Goal: Task Accomplishment & Management: Complete application form

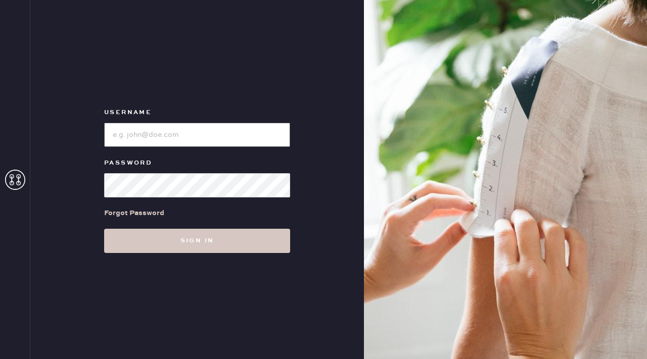
type input "reformationflatiron"
click at [224, 266] on div "Username Password Forgot Password Sign in" at bounding box center [197, 179] width 334 height 359
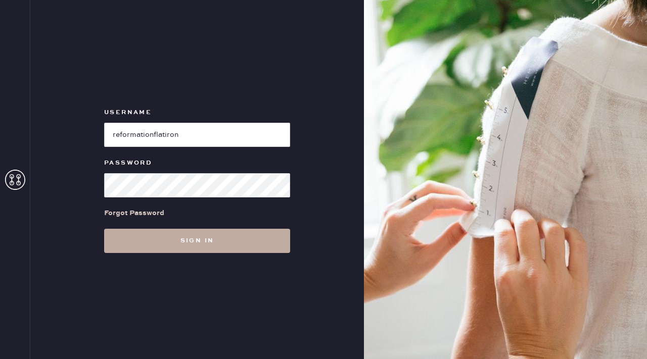
click at [220, 239] on button "Sign in" at bounding box center [197, 241] width 186 height 24
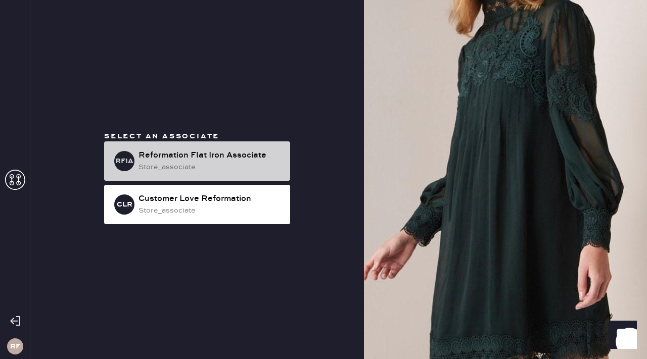
click at [255, 141] on div "RFIA Reformation Flat Iron Associate store_associate" at bounding box center [197, 160] width 186 height 39
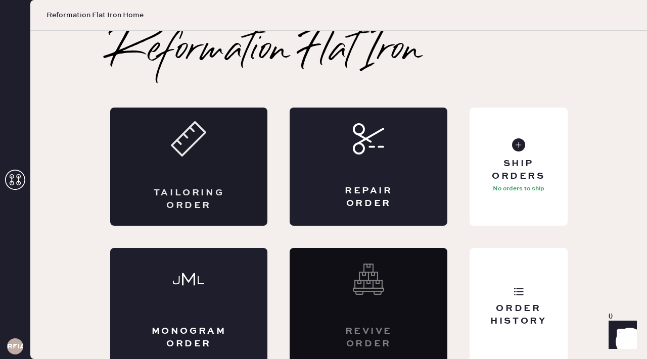
click at [202, 183] on div "Tailoring Order" at bounding box center [189, 167] width 158 height 118
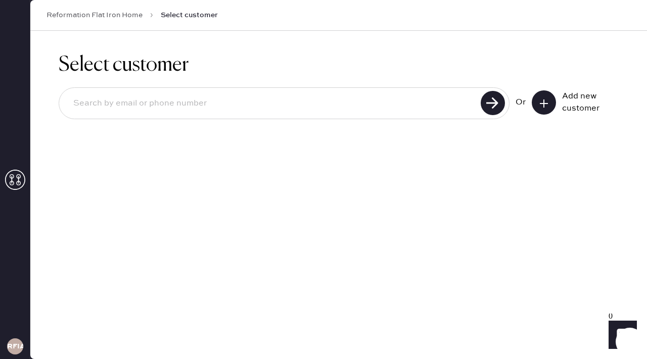
click at [551, 102] on button at bounding box center [544, 102] width 24 height 24
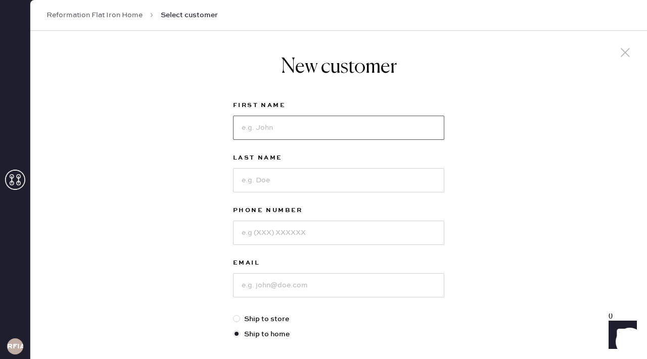
click at [245, 126] on input at bounding box center [338, 128] width 211 height 24
type input "[PERSON_NAME]"
type input "Stone"
type input "7324928430"
click at [264, 287] on input at bounding box center [338, 285] width 211 height 24
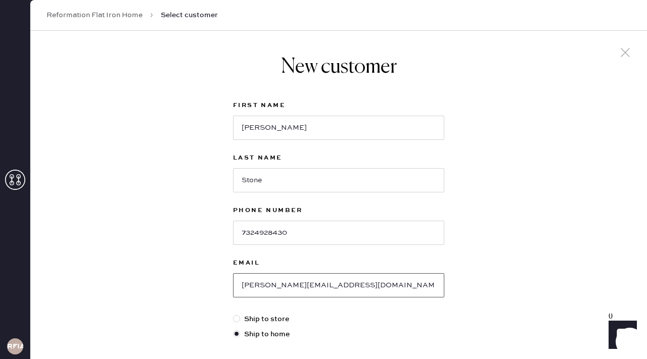
type input "[PERSON_NAME][EMAIL_ADDRESS][DOMAIN_NAME]"
click at [549, 204] on div "New customer First Name [PERSON_NAME] Last Name [PERSON_NAME] Phone Number [PHO…" at bounding box center [338, 344] width 617 height 627
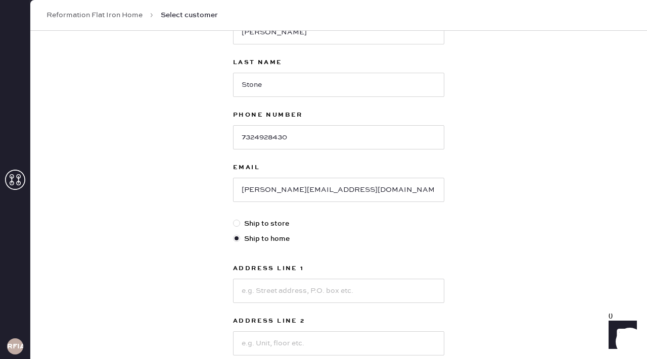
scroll to position [95, 0]
click at [331, 293] on input at bounding box center [338, 291] width 211 height 24
type input "[STREET_ADDRESS]"
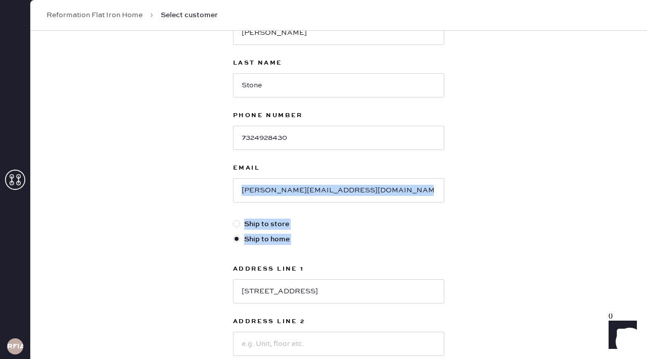
drag, startPoint x: 623, startPoint y: 180, endPoint x: 619, endPoint y: 261, distance: 81.5
click at [619, 261] on div "New customer First Name [PERSON_NAME] Last Name [PERSON_NAME] Phone Number [PHO…" at bounding box center [338, 249] width 617 height 627
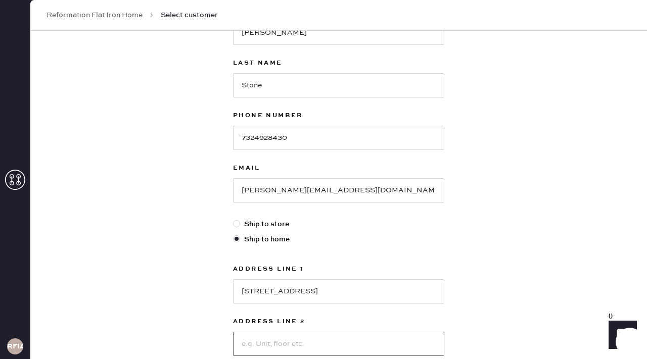
click at [433, 340] on input at bounding box center [338, 344] width 211 height 24
click at [434, 359] on div "Address Line [GEOGRAPHIC_DATA] apt 6H Address Line 2 City State Select AK [GEOG…" at bounding box center [338, 362] width 211 height 198
click at [503, 280] on div "New customer First Name [PERSON_NAME] Last Name [PERSON_NAME] Phone Number [PHO…" at bounding box center [338, 249] width 617 height 627
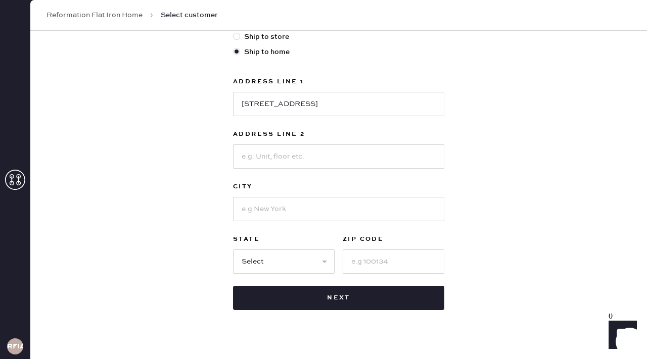
scroll to position [298, 0]
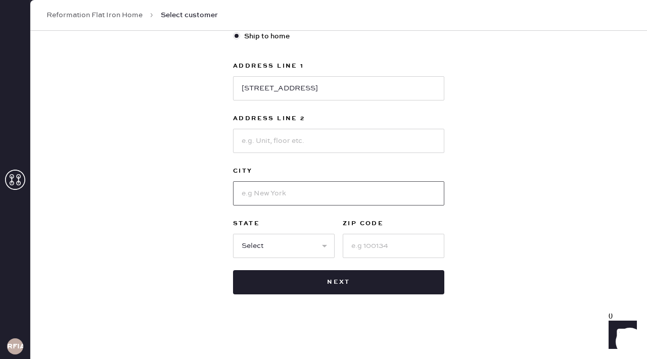
click at [288, 194] on input at bounding box center [338, 193] width 211 height 24
type input "[GEOGRAPHIC_DATA]"
click at [317, 246] on select "Select AK AL AR AZ CA CO CT [GEOGRAPHIC_DATA] DE FL [GEOGRAPHIC_DATA] HI [GEOGR…" at bounding box center [284, 246] width 102 height 24
select select "NY"
click at [360, 249] on input at bounding box center [394, 246] width 102 height 24
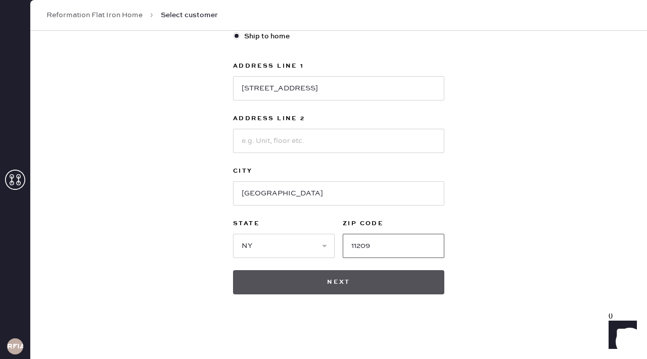
type input "11209"
click at [335, 286] on button "Next" at bounding box center [338, 282] width 211 height 24
click at [320, 285] on button "Next" at bounding box center [338, 282] width 211 height 24
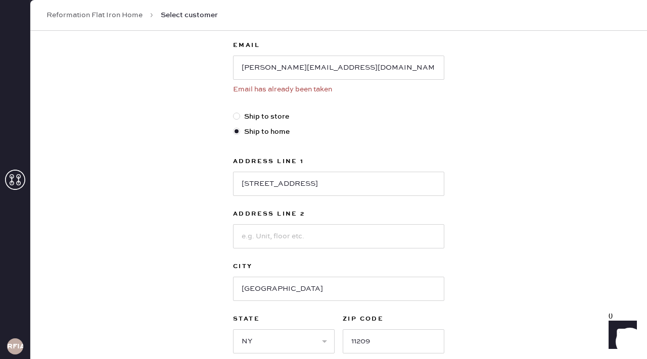
scroll to position [213, 0]
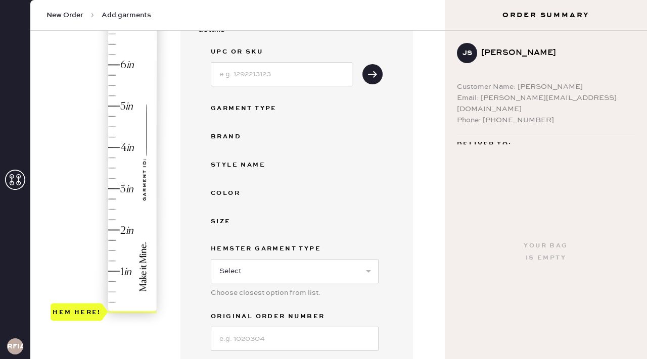
scroll to position [225, 0]
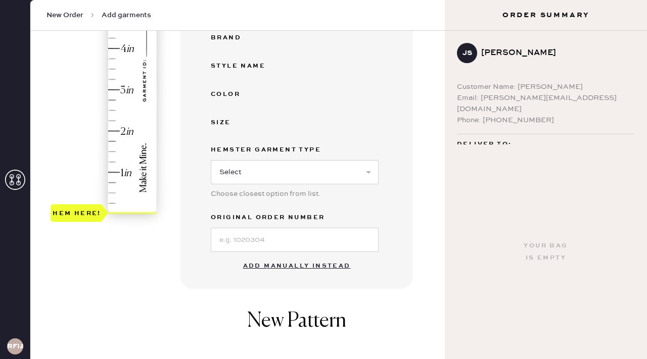
click at [274, 270] on button "Add manually instead" at bounding box center [297, 266] width 120 height 20
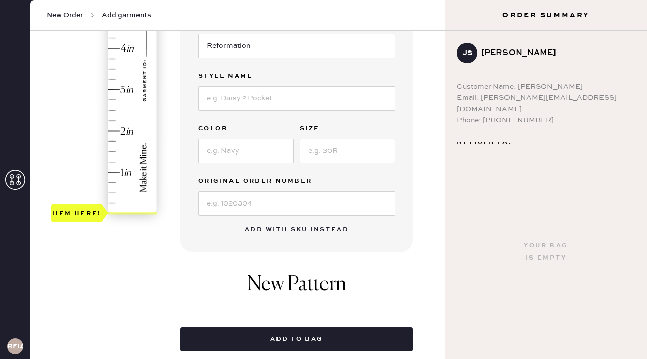
scroll to position [0, 0]
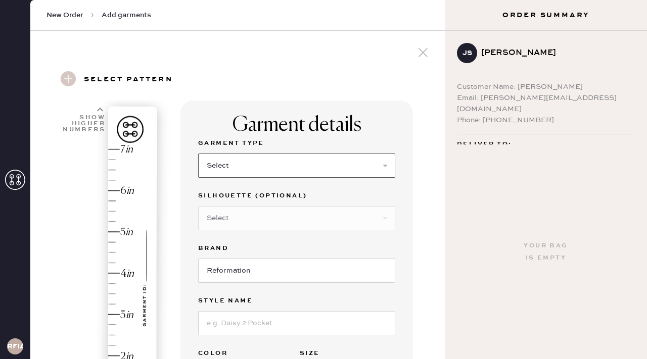
click at [288, 169] on select "Select Basic Skirt Jeans Leggings Pants Shorts Basic Sleeved Dress Basic Sleeve…" at bounding box center [296, 166] width 197 height 24
select select "2"
click at [266, 217] on select "Select Shorts Cropped Flare Boot Cut Straight Skinny Other" at bounding box center [296, 218] width 197 height 24
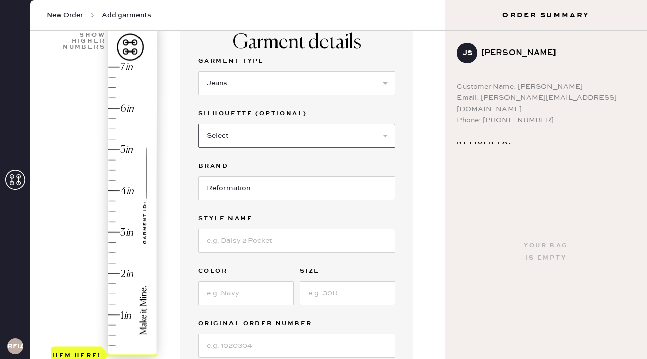
scroll to position [90, 0]
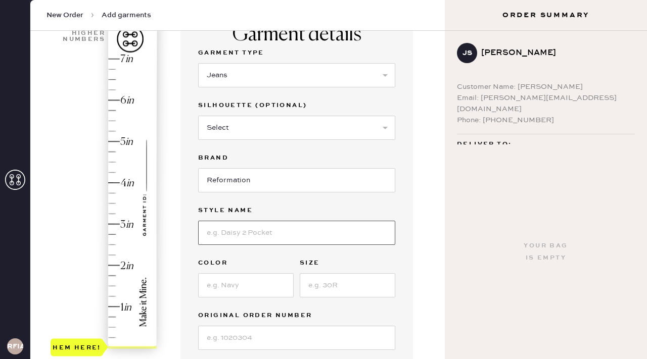
click at [261, 240] on input at bounding box center [296, 233] width 197 height 24
click at [235, 233] on input "cary lowrise slouchy wide leg" at bounding box center [296, 233] width 197 height 24
type input "cary low rise slouchy wide leg"
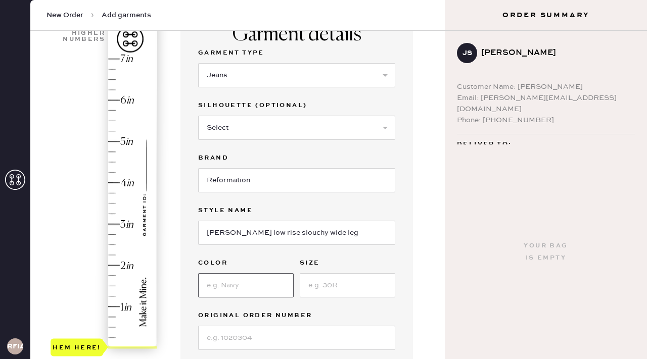
click at [237, 281] on input at bounding box center [246, 285] width 96 height 24
type input "Colorado"
click at [349, 287] on input at bounding box center [348, 285] width 96 height 24
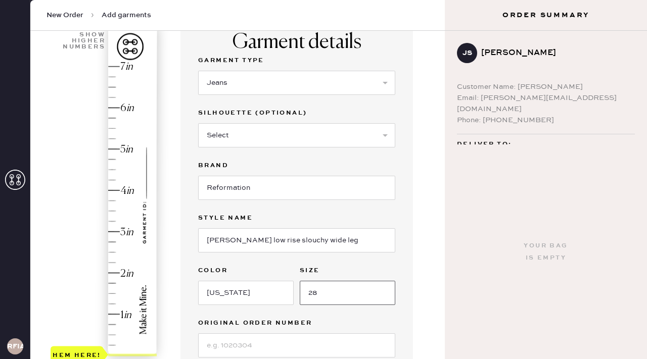
scroll to position [135, 0]
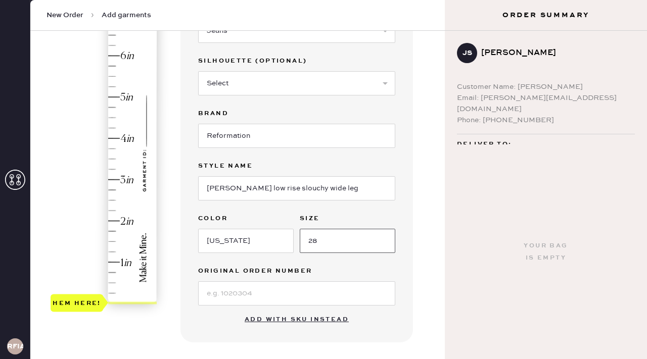
type input "28"
type input "2"
click at [116, 222] on div "Hem here!" at bounding box center [105, 159] width 108 height 298
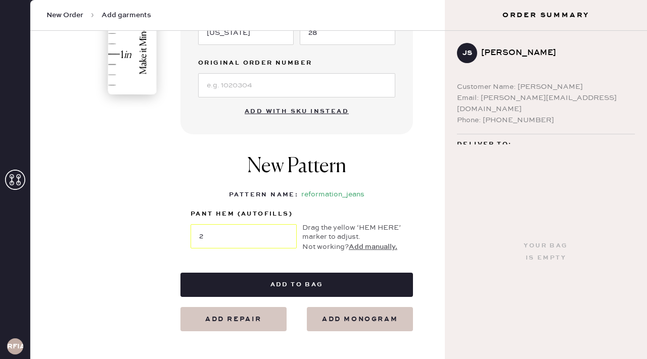
scroll to position [351, 0]
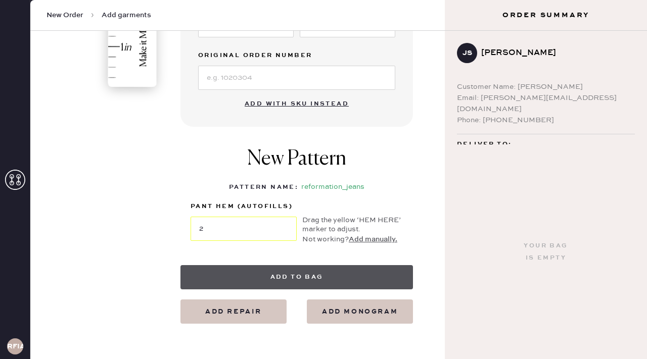
click at [275, 274] on button "Add to bag" at bounding box center [296, 277] width 232 height 24
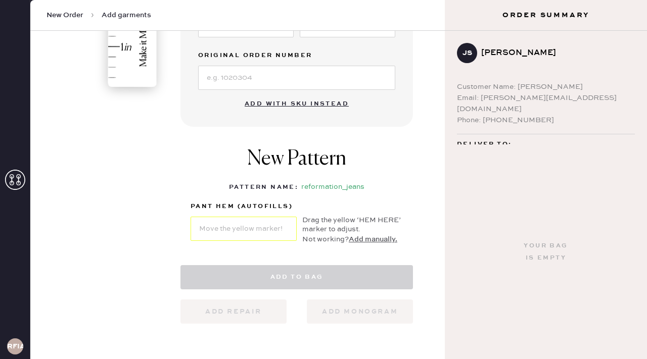
select select "2"
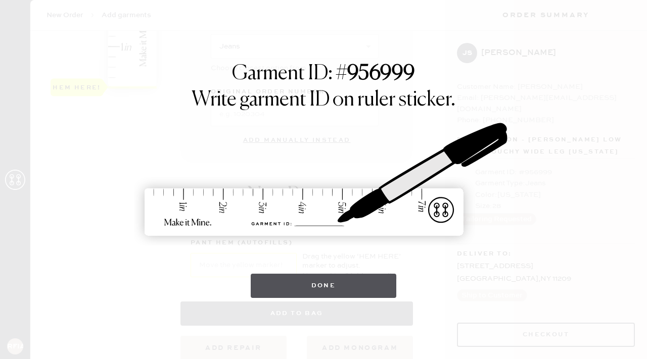
click at [288, 292] on button "Done" at bounding box center [324, 286] width 146 height 24
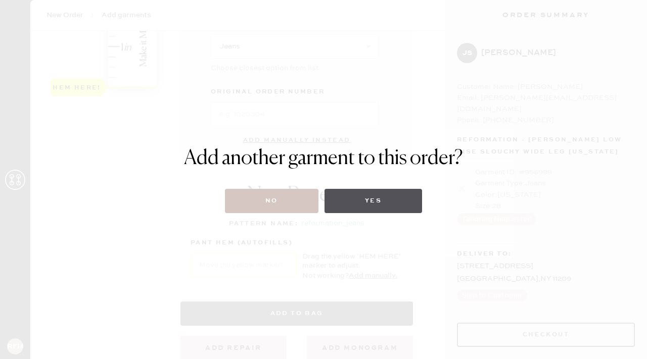
click at [383, 201] on button "Yes" at bounding box center [373, 201] width 98 height 24
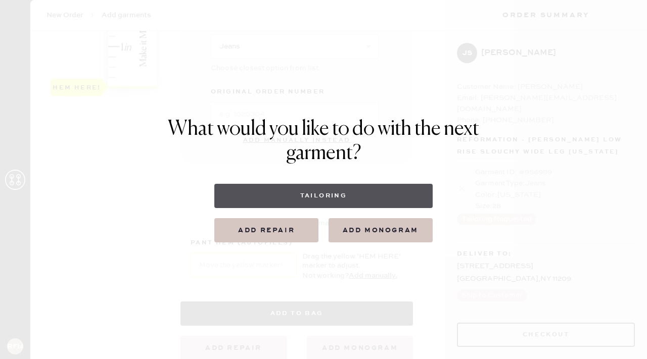
click at [338, 188] on button "Tailoring" at bounding box center [323, 196] width 218 height 24
select select
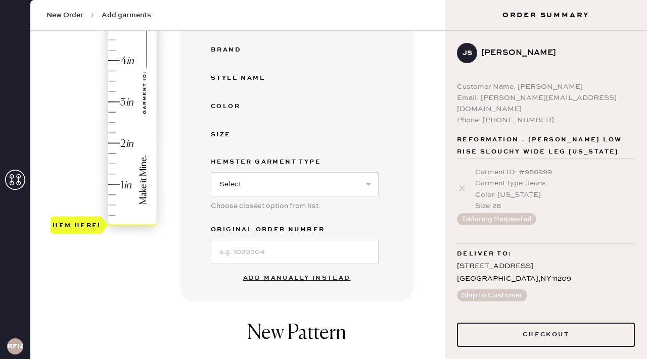
scroll to position [219, 0]
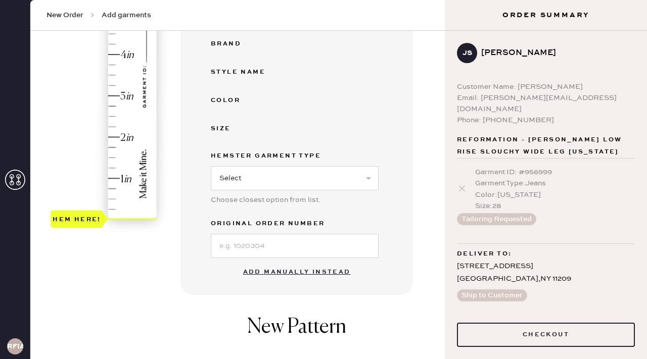
click at [295, 271] on button "Add manually instead" at bounding box center [297, 272] width 120 height 20
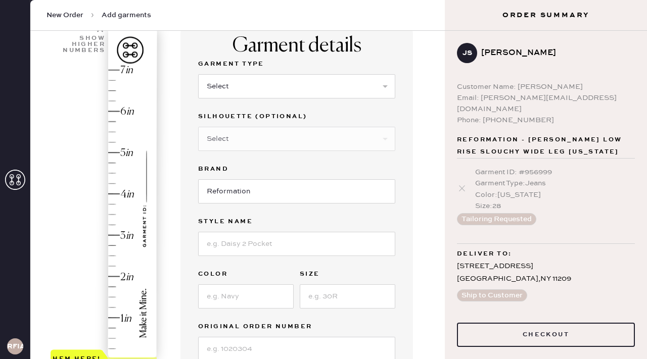
scroll to position [77, 0]
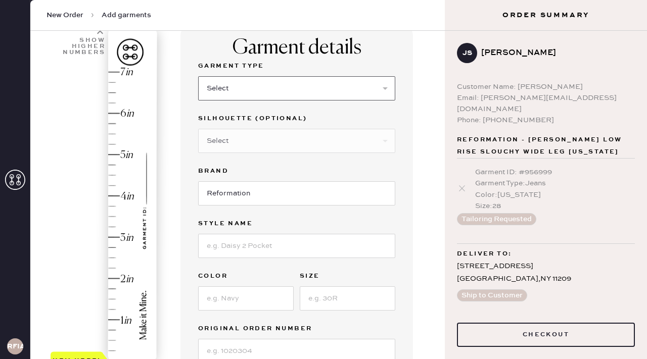
click at [245, 93] on select "Select Basic Skirt Jeans Leggings Pants Shorts Basic Sleeved Dress Basic Sleeve…" at bounding box center [296, 88] width 197 height 24
select select "4"
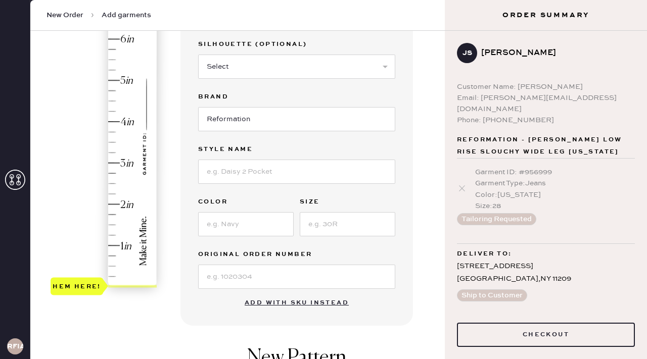
scroll to position [153, 0]
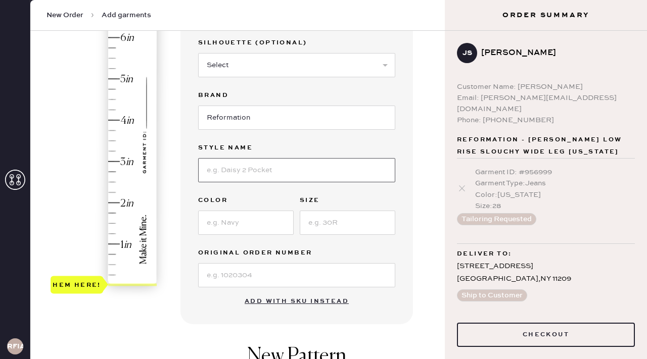
click at [297, 175] on input at bounding box center [296, 170] width 197 height 24
type input "Julien Poplin Pant"
click at [233, 234] on input at bounding box center [246, 223] width 96 height 24
type input "forest"
click at [326, 220] on input at bounding box center [348, 223] width 96 height 24
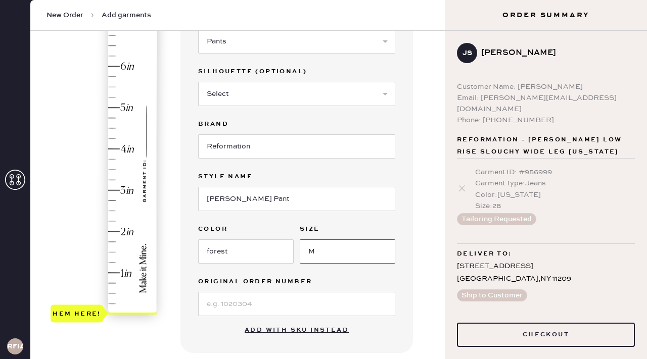
scroll to position [124, 0]
type input "M"
type input "1.75"
click at [111, 241] on div "Hem here!" at bounding box center [105, 170] width 108 height 298
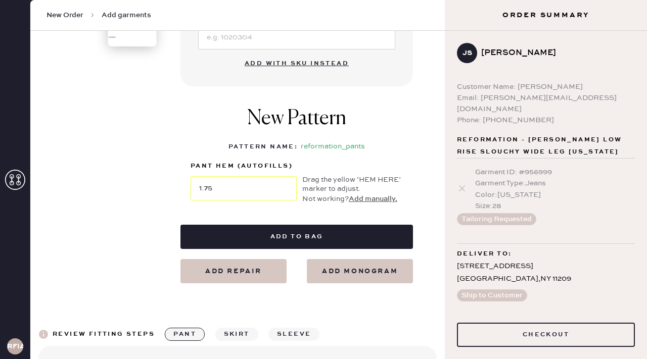
scroll to position [392, 0]
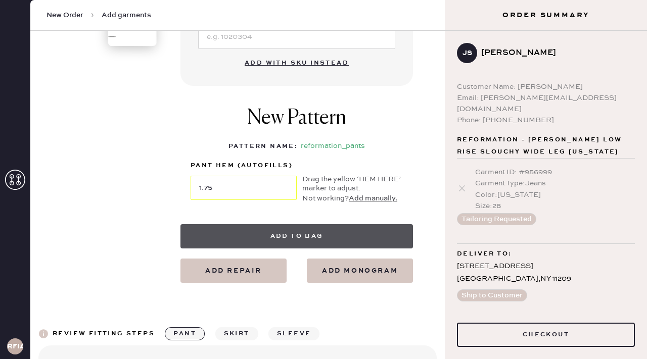
click at [257, 240] on button "Add to bag" at bounding box center [296, 236] width 232 height 24
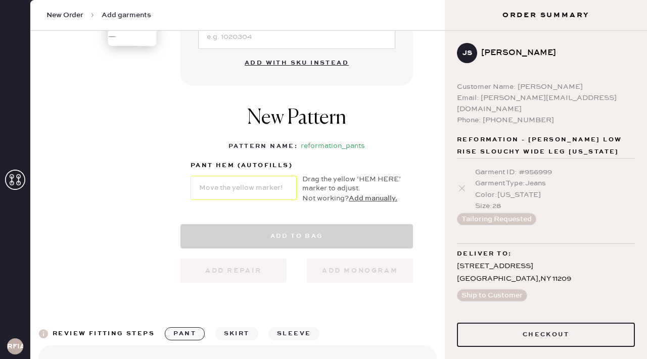
select select "4"
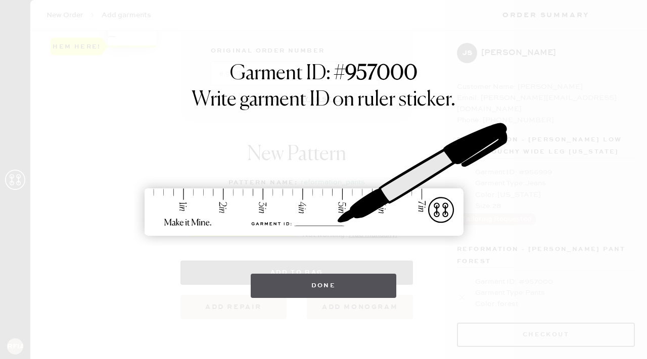
click at [328, 292] on button "Done" at bounding box center [324, 286] width 146 height 24
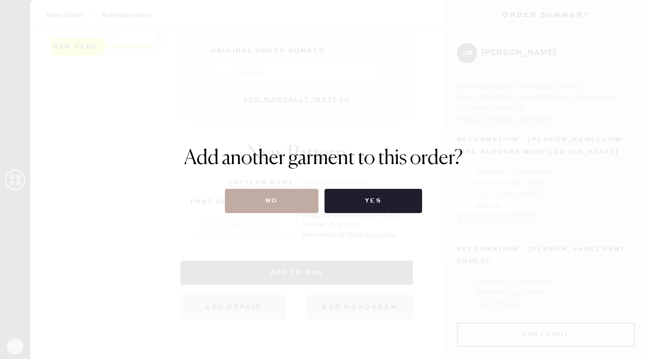
click at [277, 198] on button "No" at bounding box center [271, 201] width 93 height 24
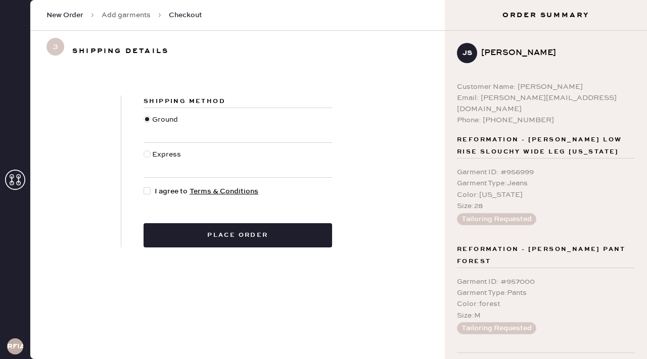
click at [147, 190] on div at bounding box center [147, 190] width 7 height 7
click at [144, 186] on input "I agree to Terms & Conditions" at bounding box center [144, 186] width 1 height 1
checkbox input "true"
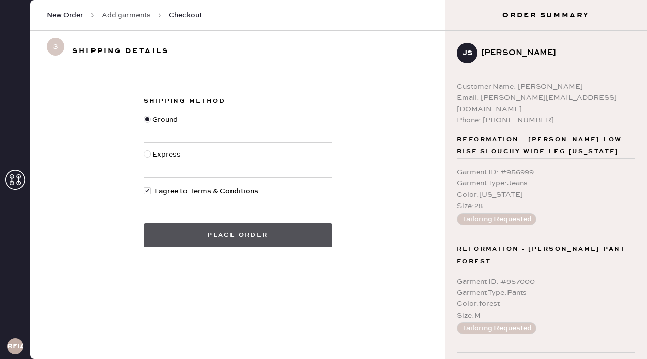
click at [261, 239] on button "Place order" at bounding box center [238, 235] width 188 height 24
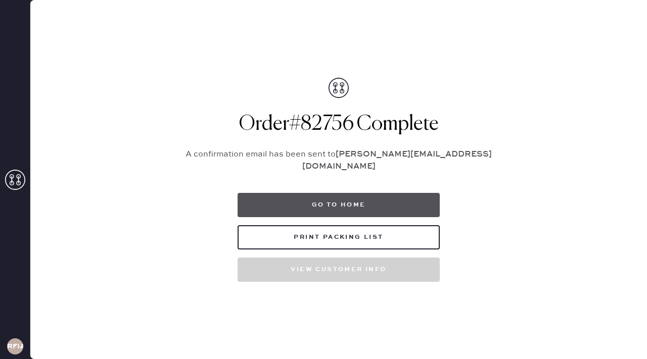
click at [328, 196] on button "Go to home" at bounding box center [339, 205] width 202 height 24
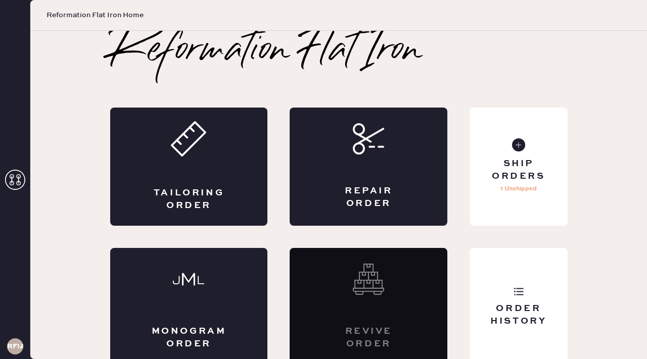
scroll to position [7, 0]
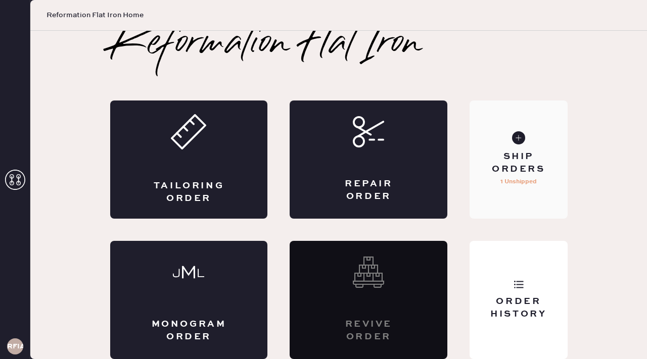
click at [525, 156] on div "Ship Orders" at bounding box center [518, 163] width 81 height 25
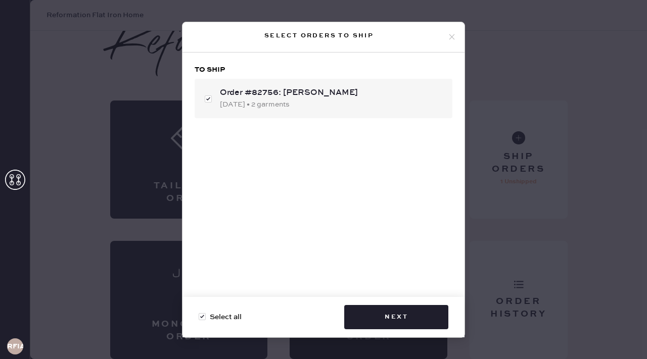
click at [447, 35] on icon at bounding box center [451, 36] width 9 height 9
